Goal: Task Accomplishment & Management: Manage account settings

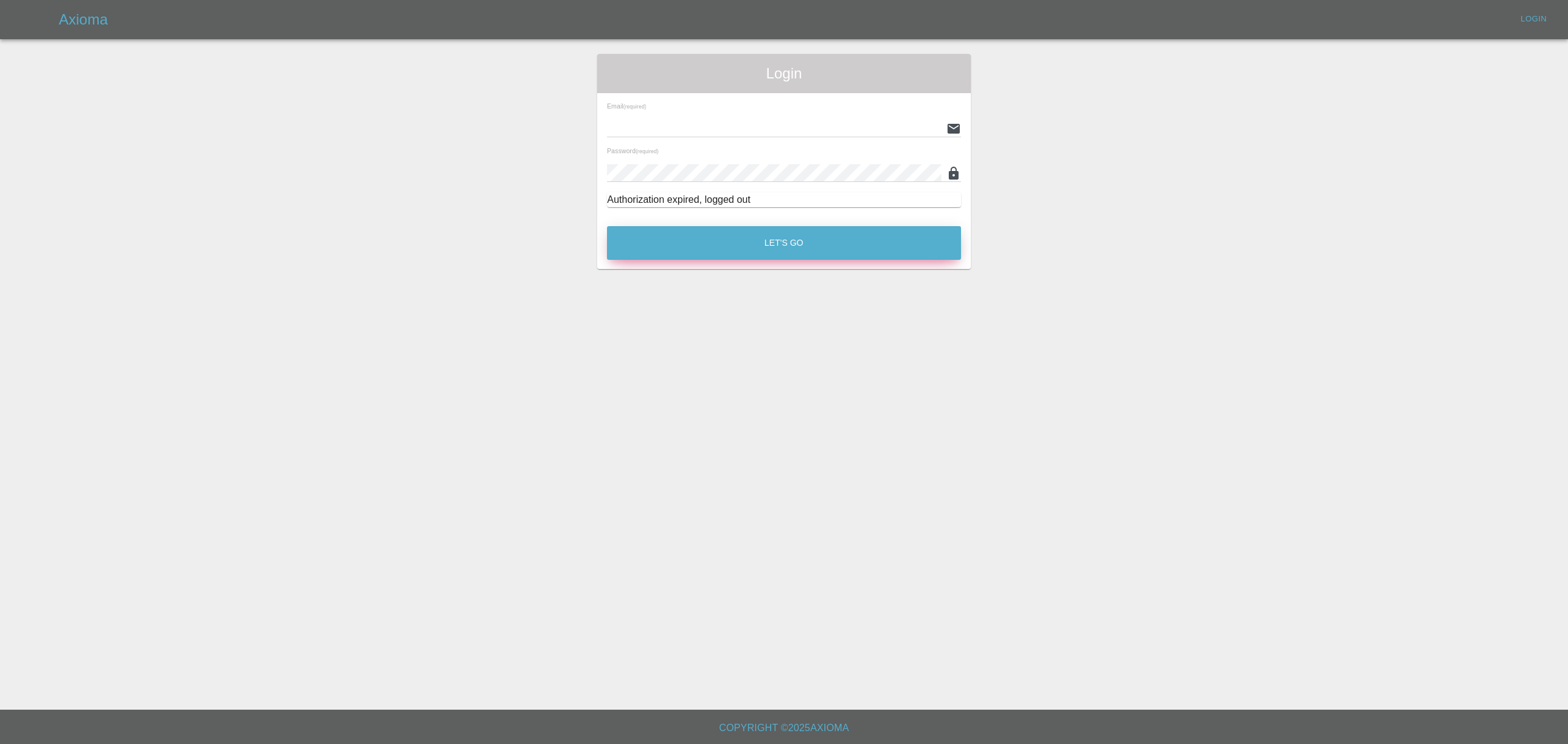
type input "[PERSON_NAME][EMAIL_ADDRESS][DOMAIN_NAME]"
click at [726, 236] on button "Let's Go" at bounding box center [784, 243] width 354 height 34
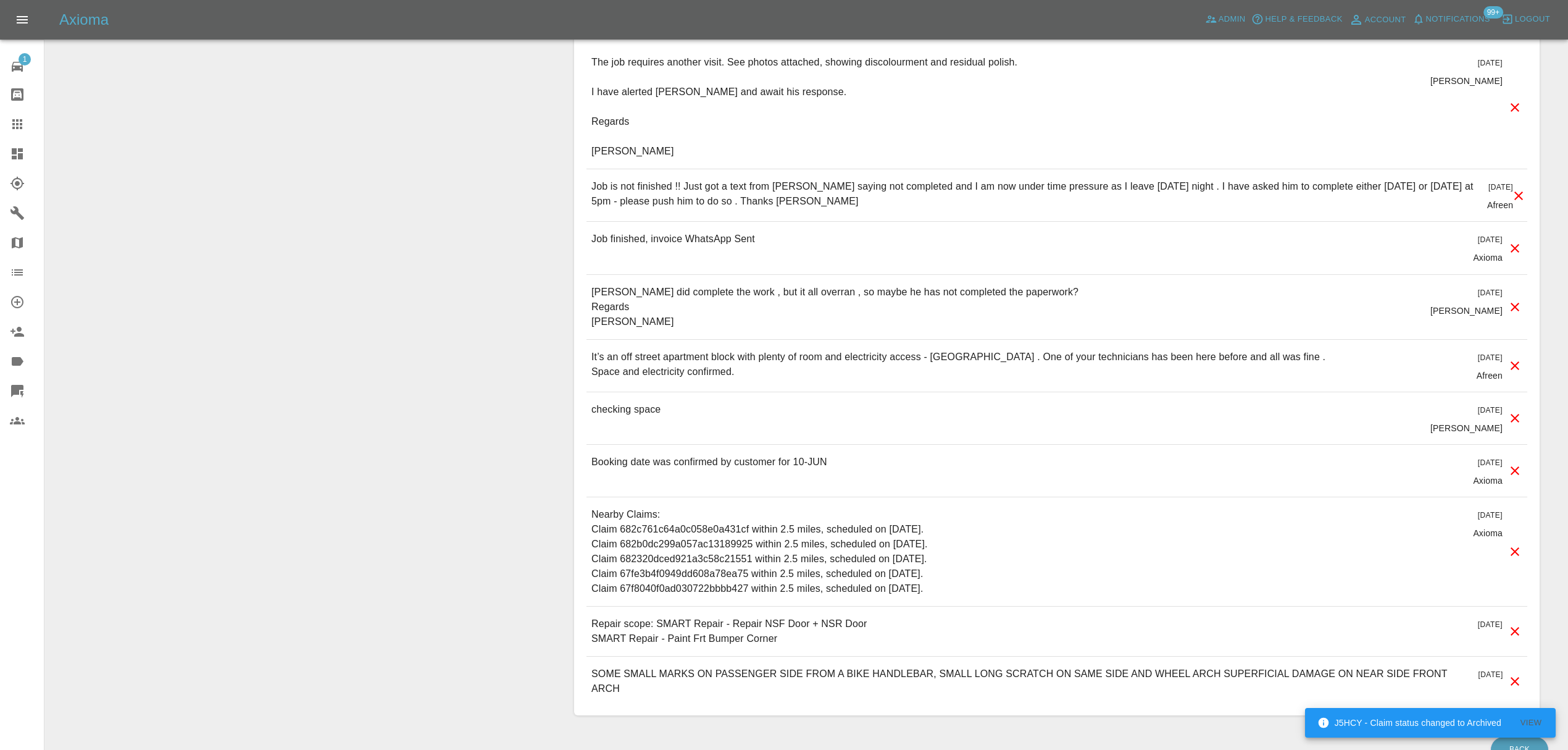
scroll to position [1139, 0]
